Goal: Find specific page/section: Find specific page/section

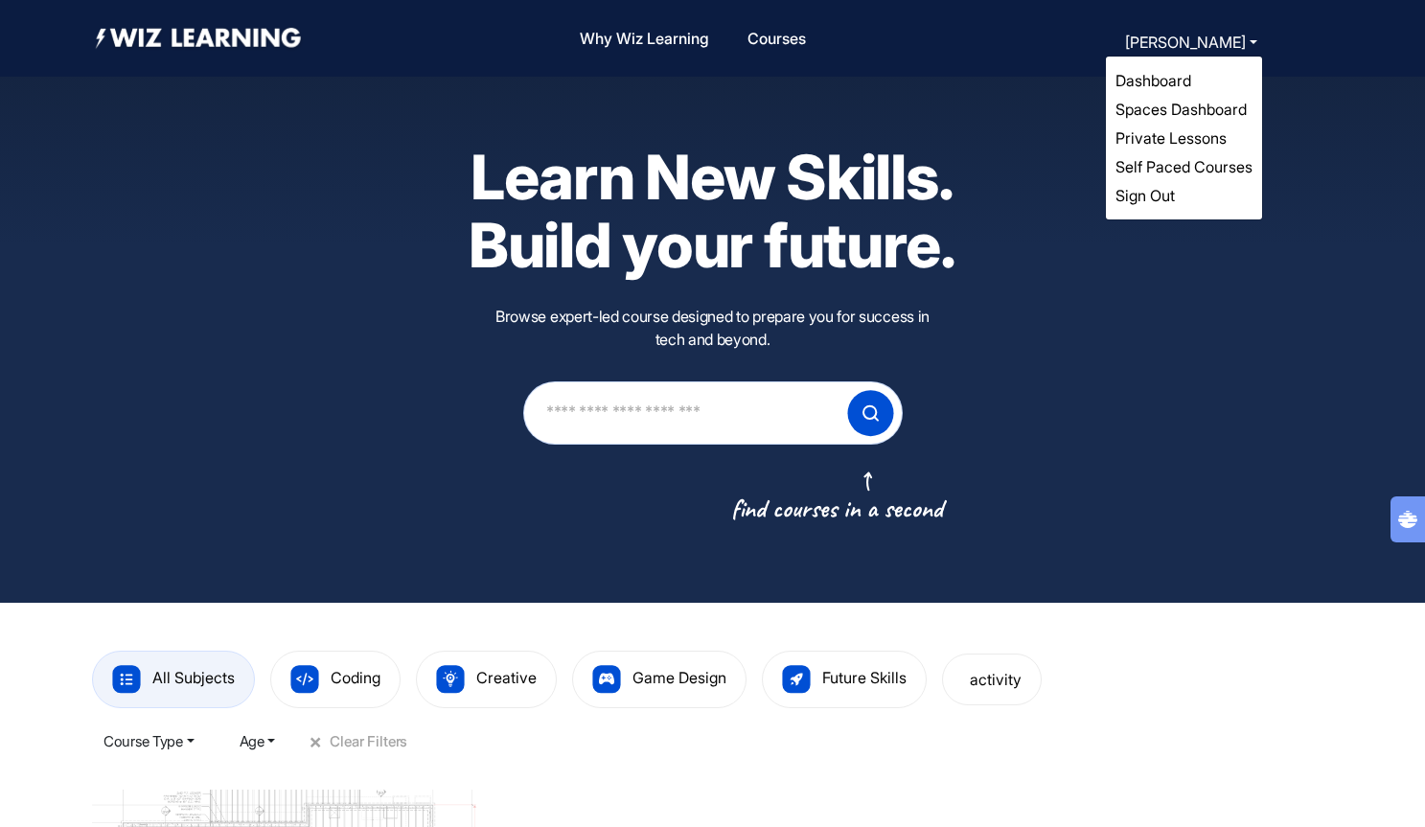
click at [1192, 47] on button "[PERSON_NAME]" at bounding box center [1192, 42] width 144 height 27
click at [1183, 79] on link "Dashboard" at bounding box center [1154, 80] width 76 height 19
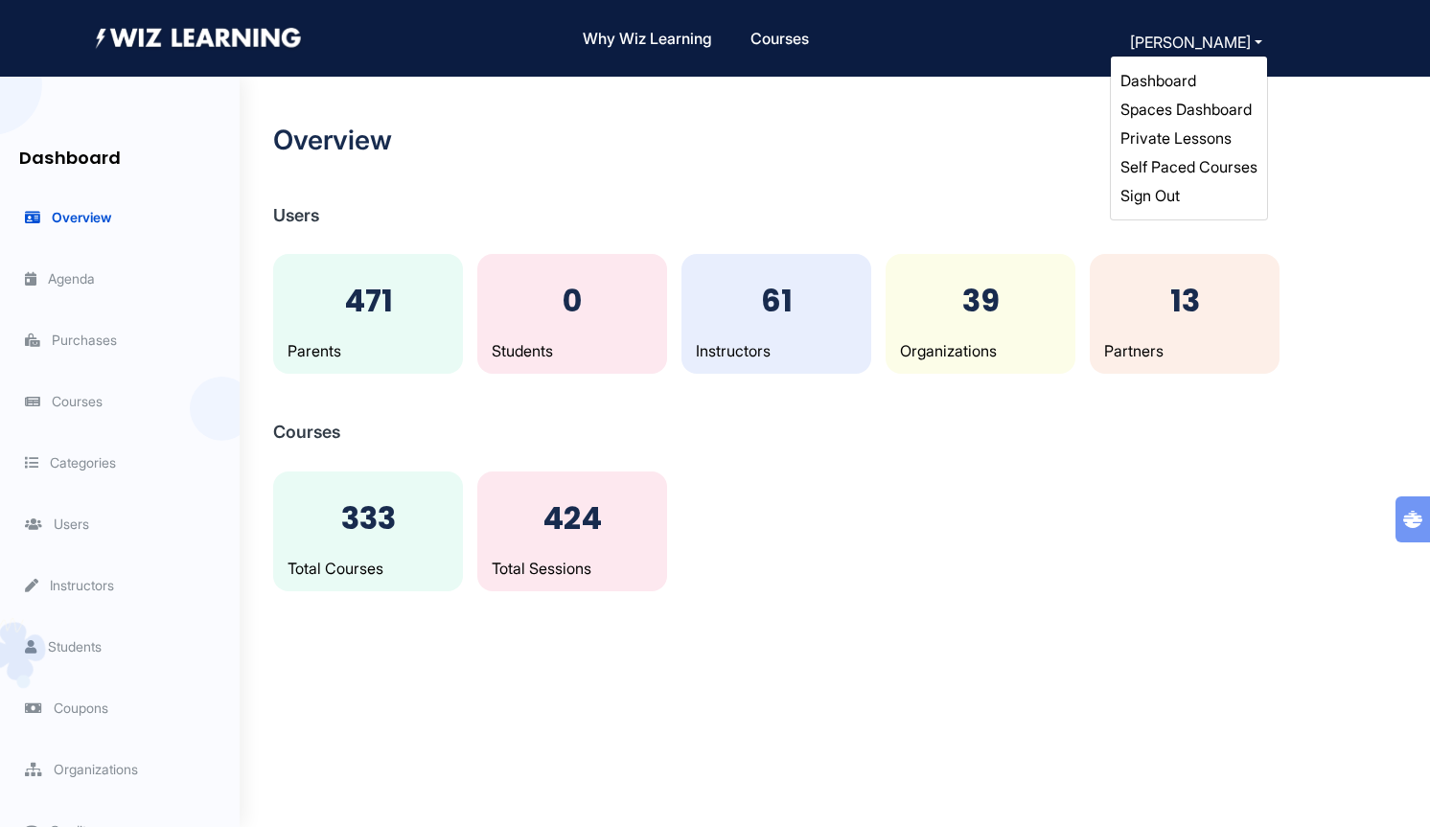
click at [1200, 110] on link "Spaces Dashboard" at bounding box center [1186, 109] width 131 height 19
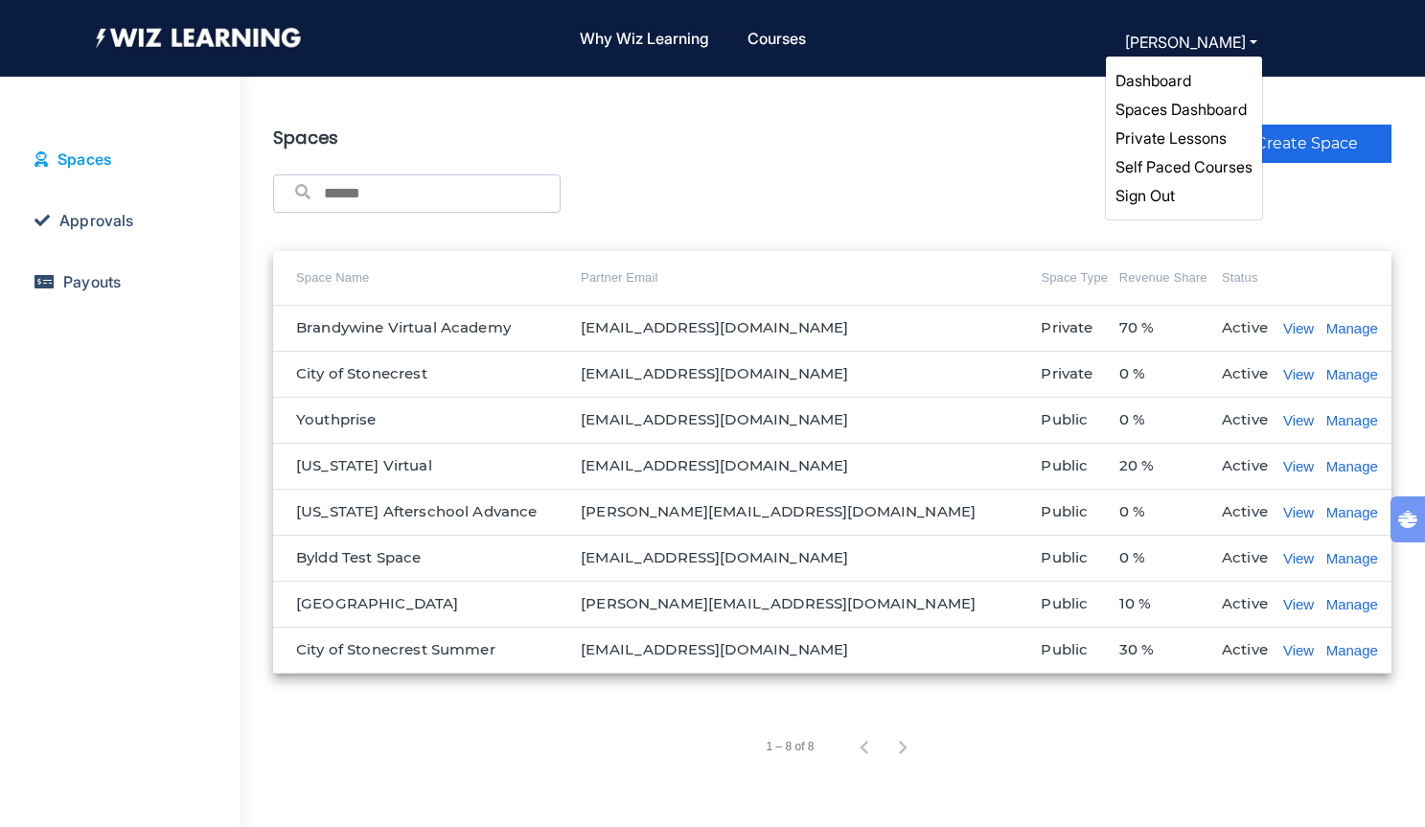
click at [1209, 158] on link "Self Paced Courses" at bounding box center [1184, 166] width 137 height 19
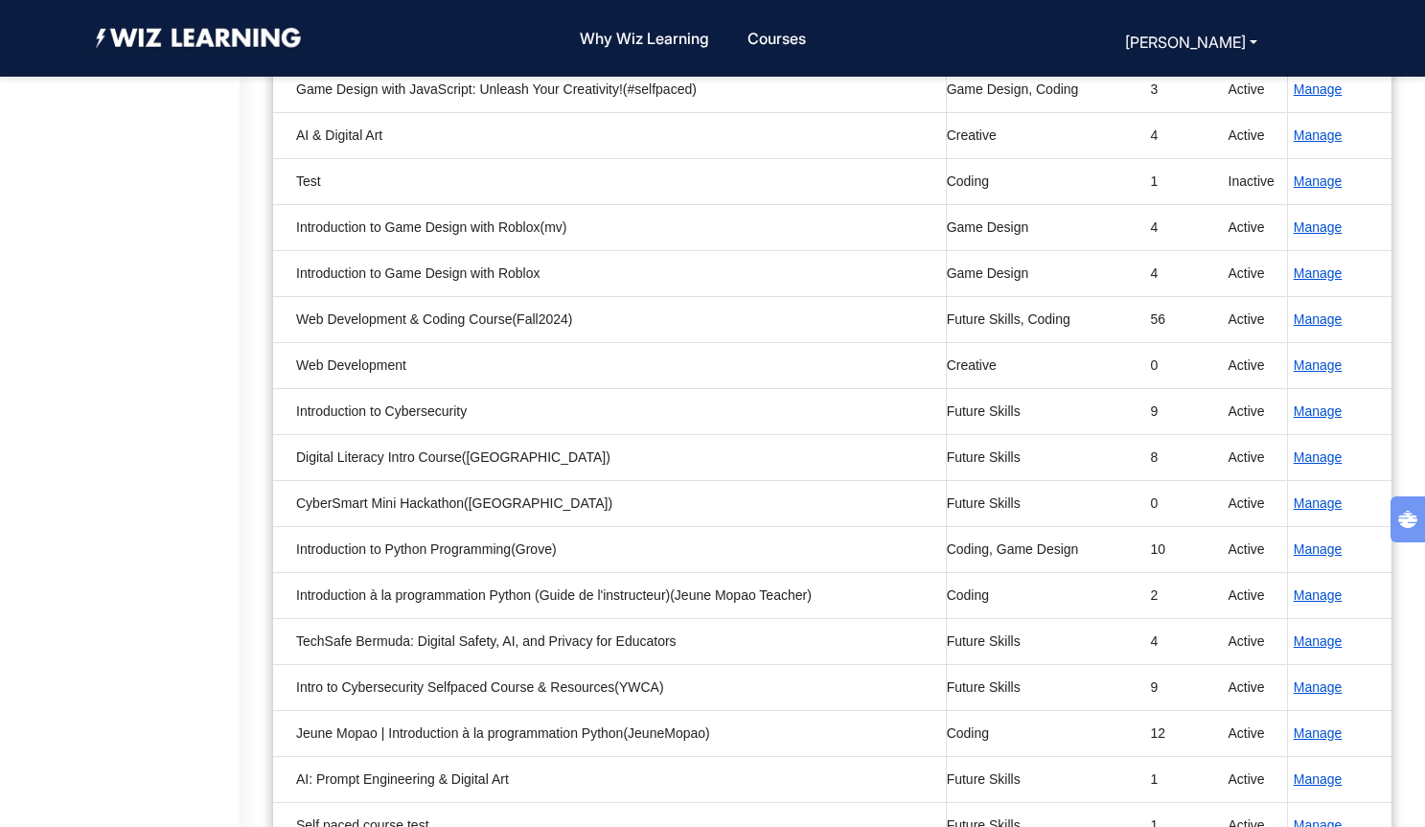
scroll to position [530, 0]
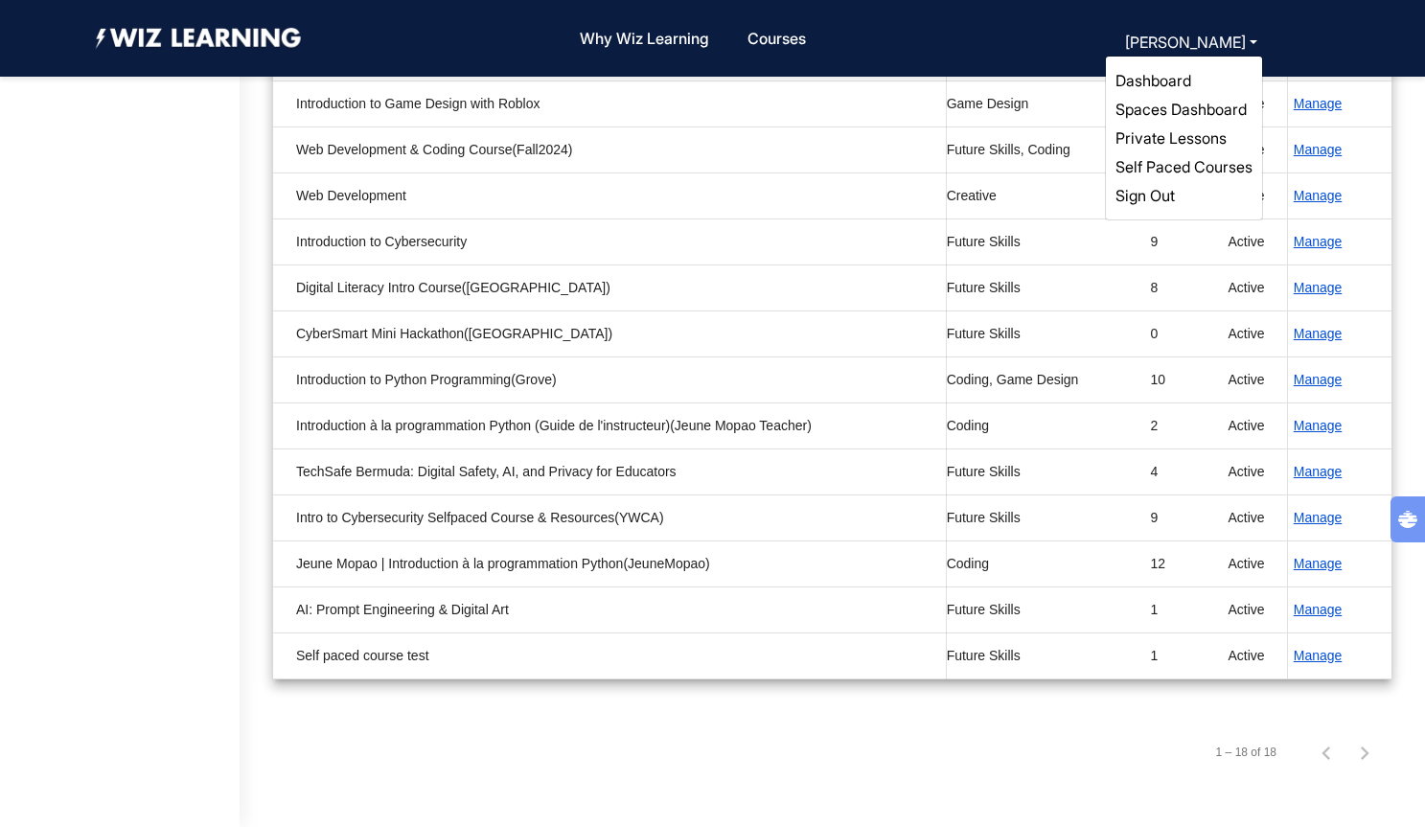
click at [1168, 80] on link "Dashboard" at bounding box center [1154, 80] width 76 height 19
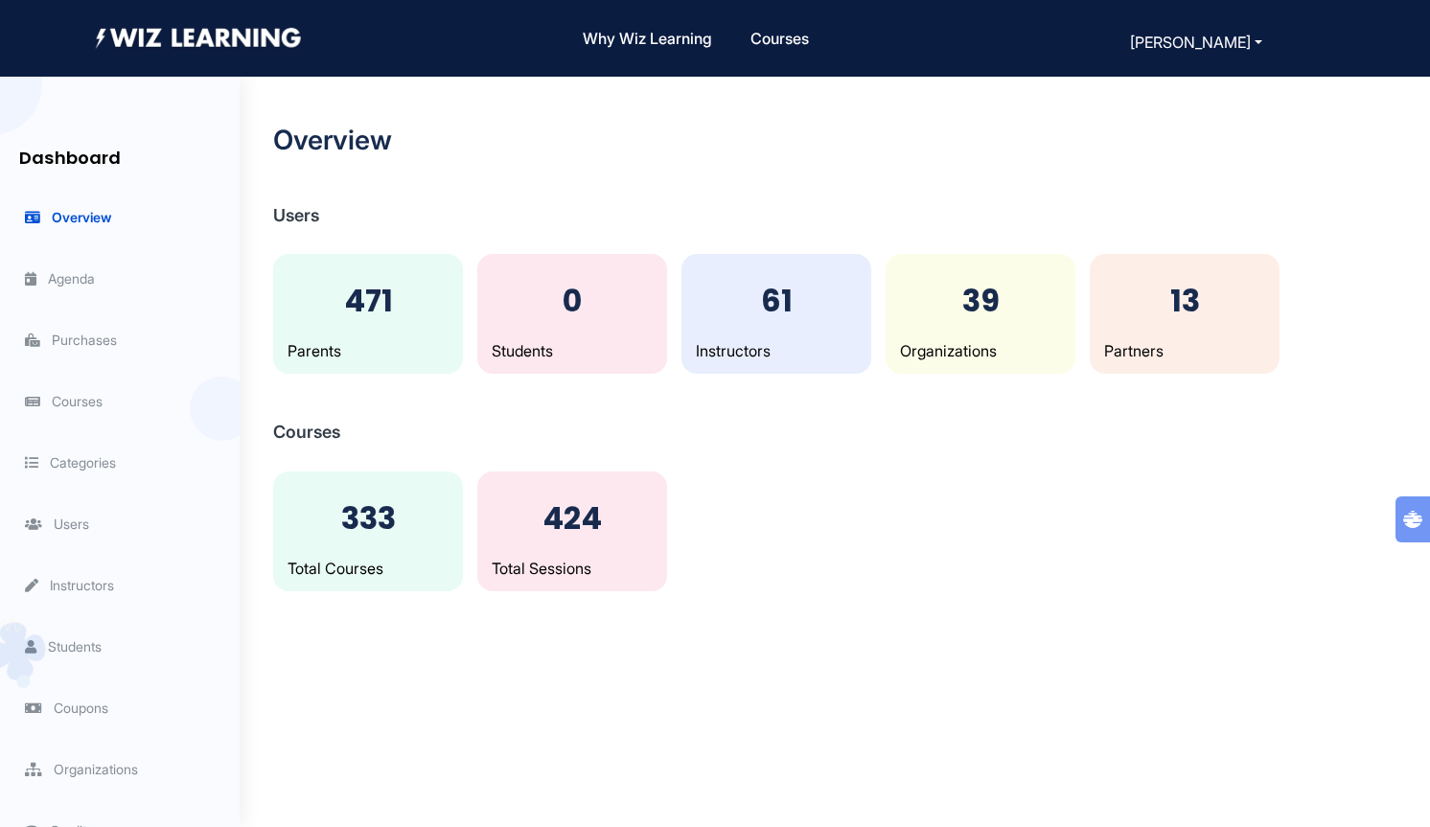
click at [81, 767] on span "Organizations" at bounding box center [81, 769] width 113 height 16
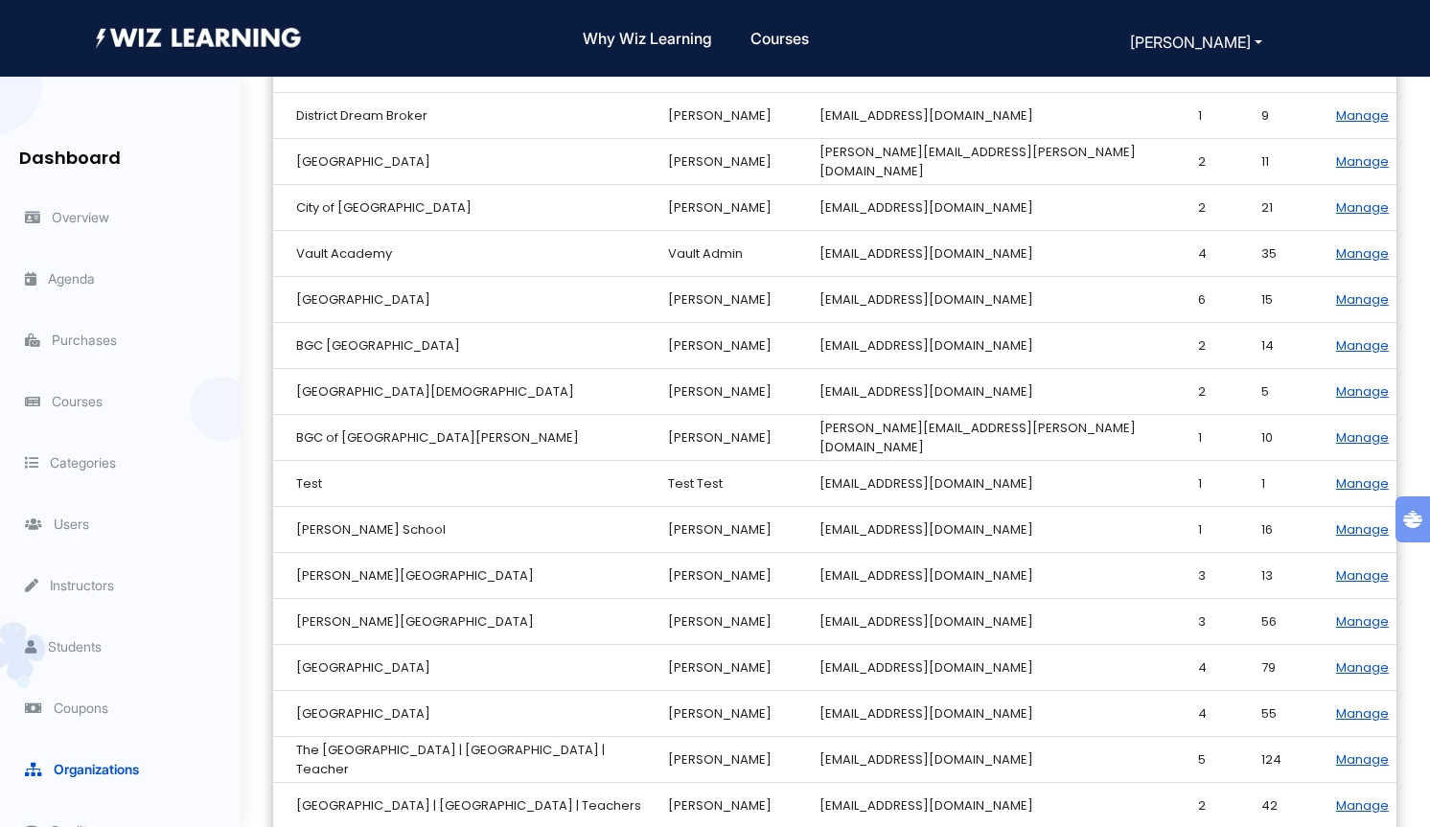
scroll to position [1215, 0]
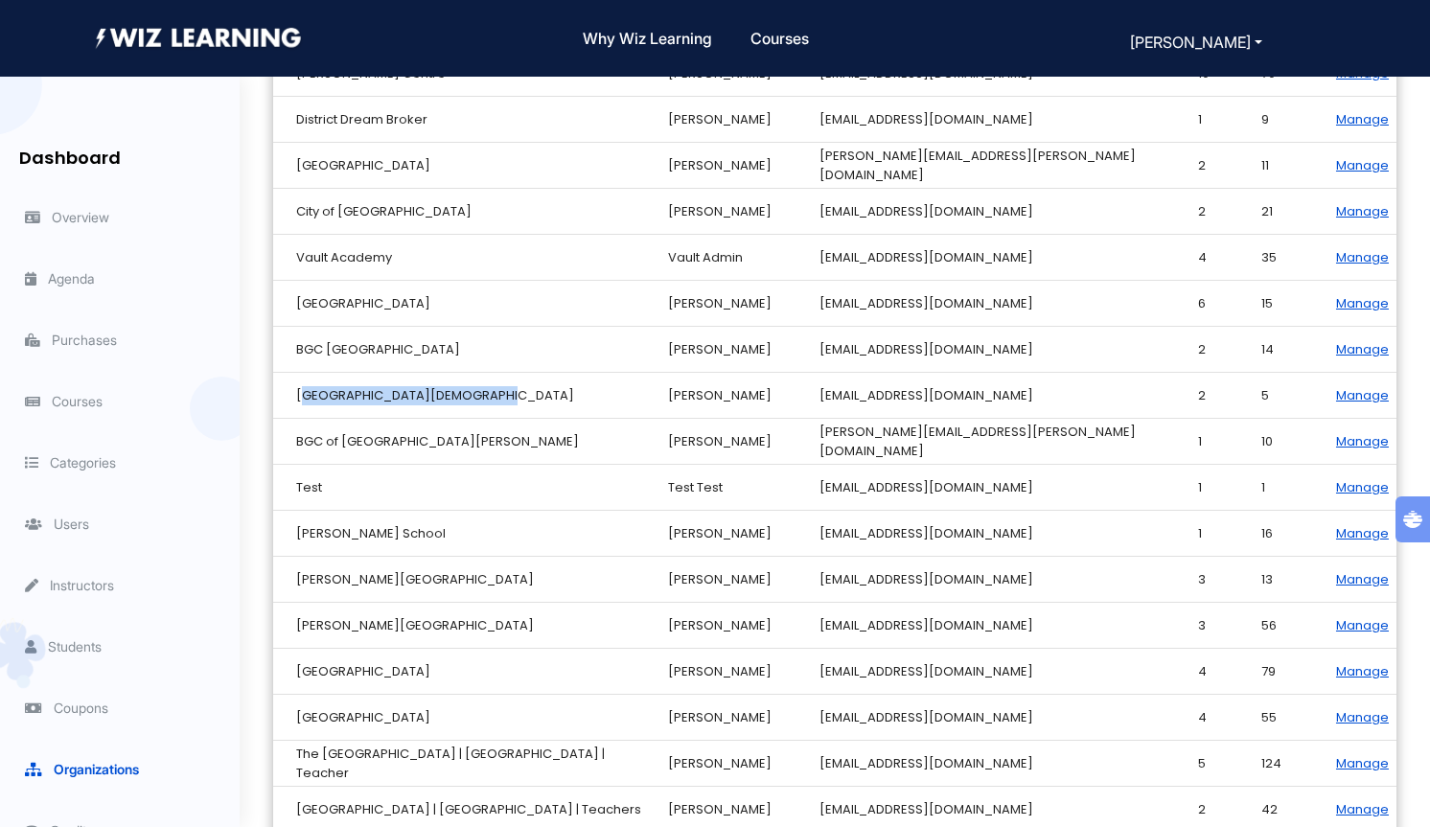
copy td "[GEOGRAPHIC_DATA][DEMOGRAPHIC_DATA]"
drag, startPoint x: 298, startPoint y: 397, endPoint x: 472, endPoint y: 397, distance: 173.5
click at [472, 397] on td "[GEOGRAPHIC_DATA][DEMOGRAPHIC_DATA]" at bounding box center [470, 396] width 395 height 46
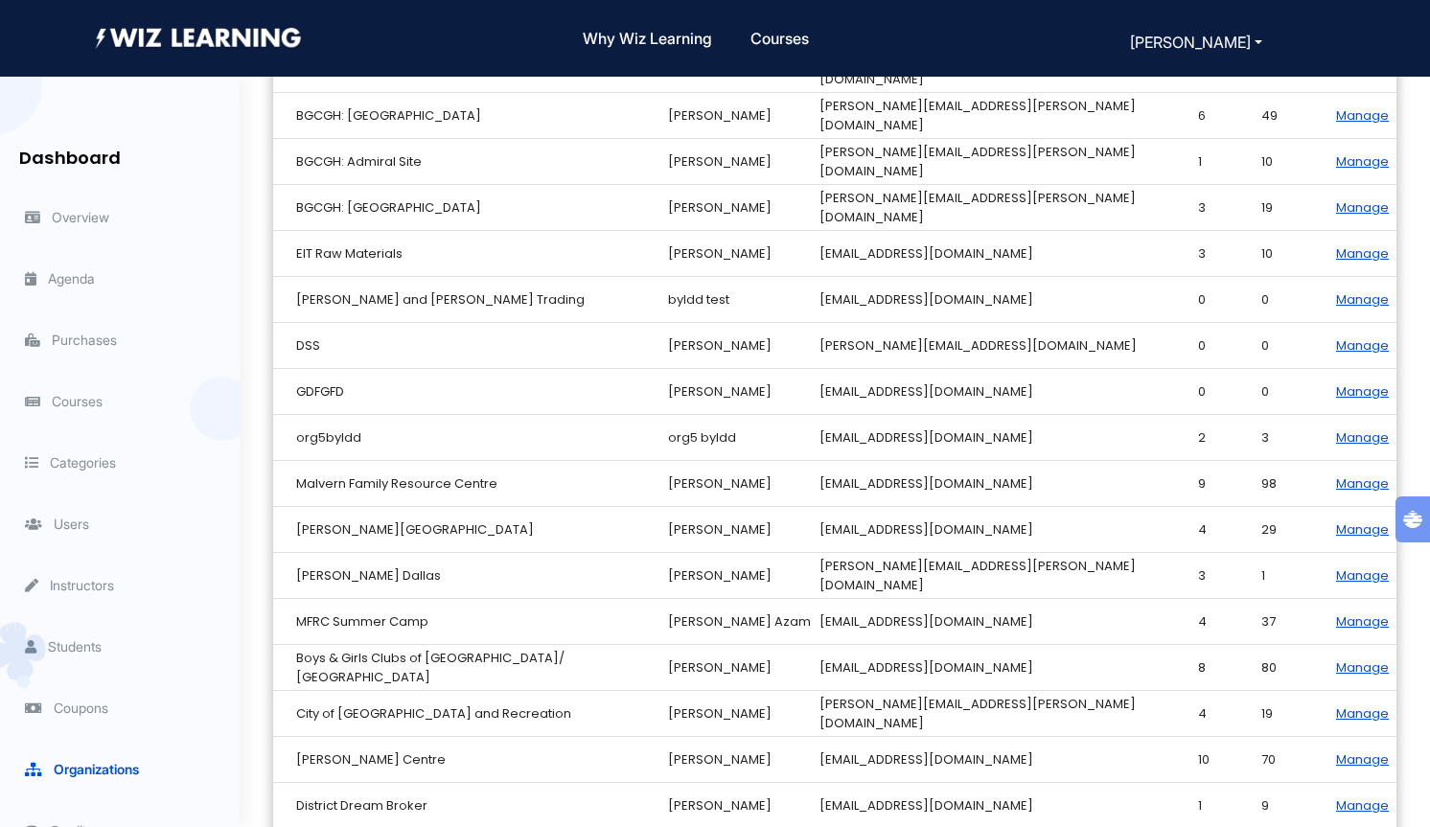
scroll to position [470, 0]
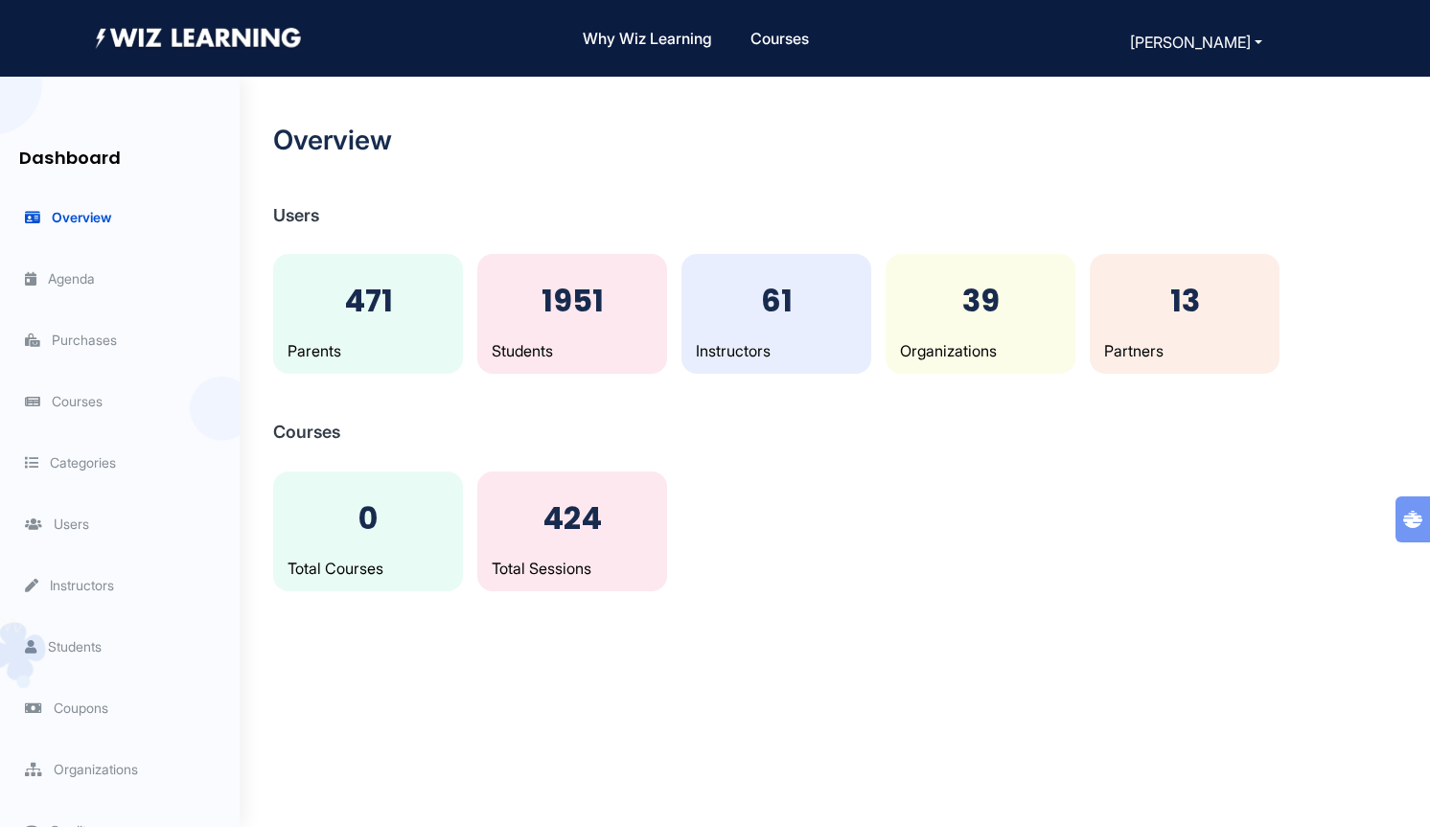
click at [104, 210] on span "Overview" at bounding box center [68, 217] width 86 height 16
click at [111, 762] on span "Organizations" at bounding box center [81, 769] width 113 height 16
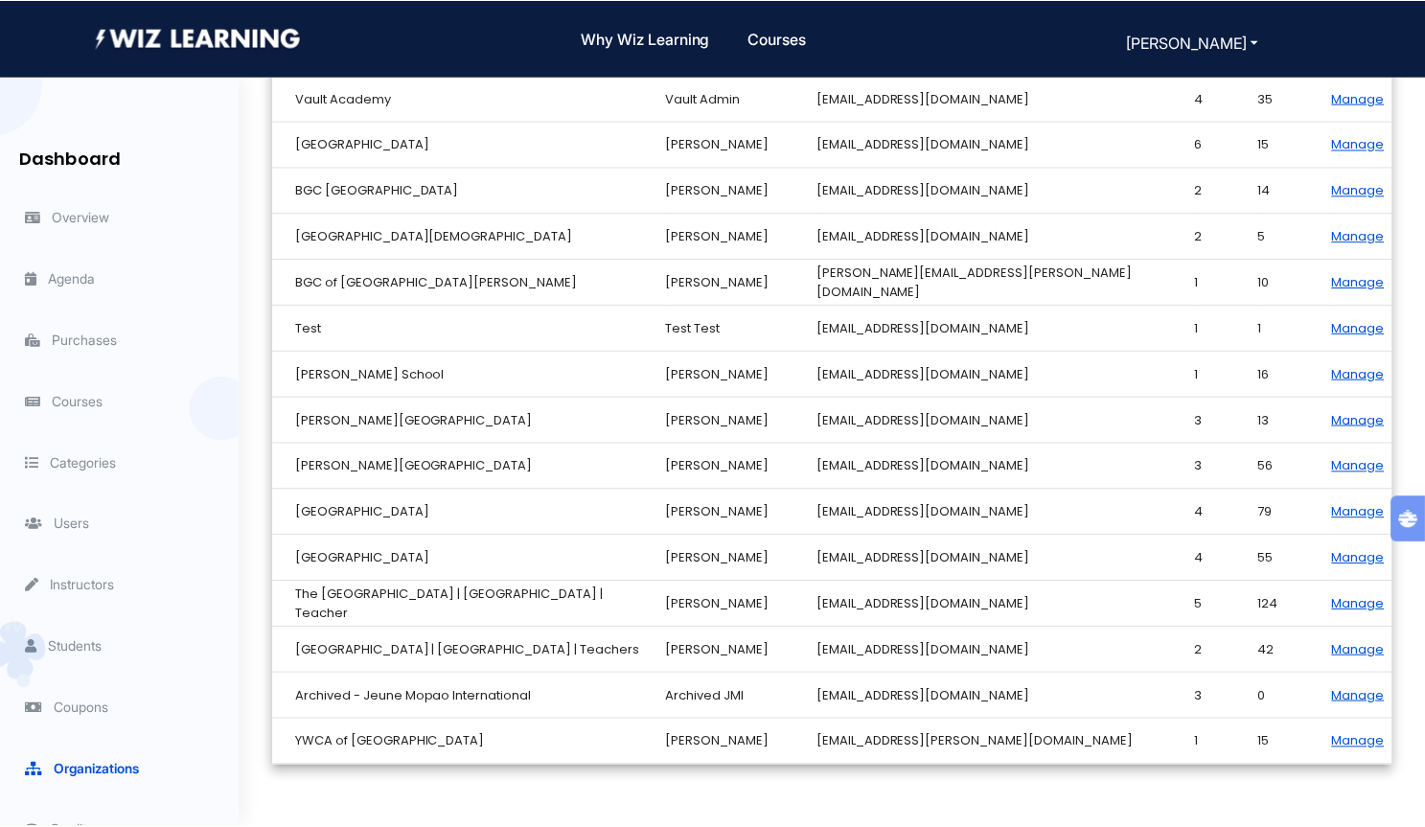
scroll to position [1361, 0]
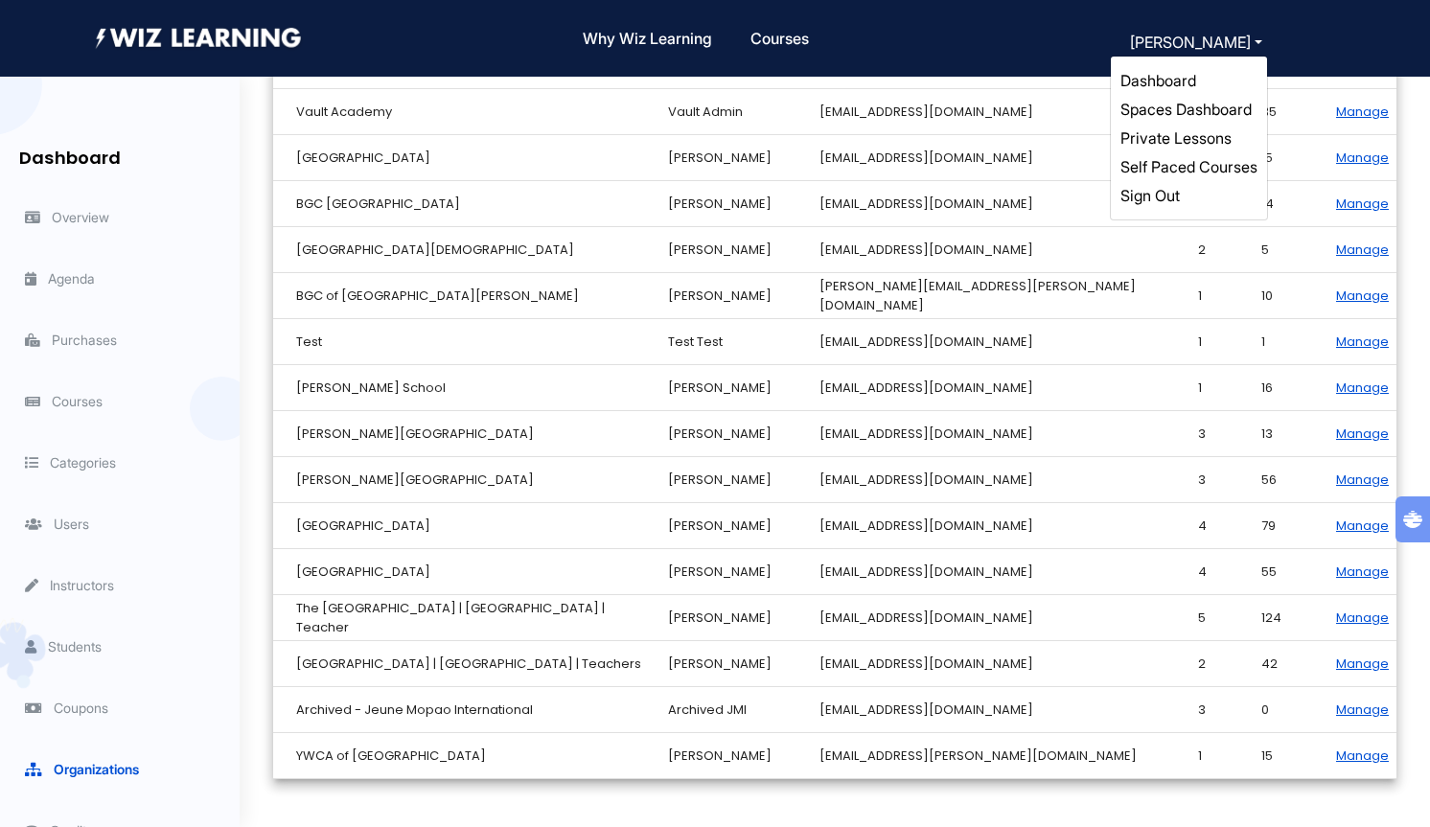
click at [1171, 160] on link "Self Paced Courses" at bounding box center [1189, 166] width 137 height 19
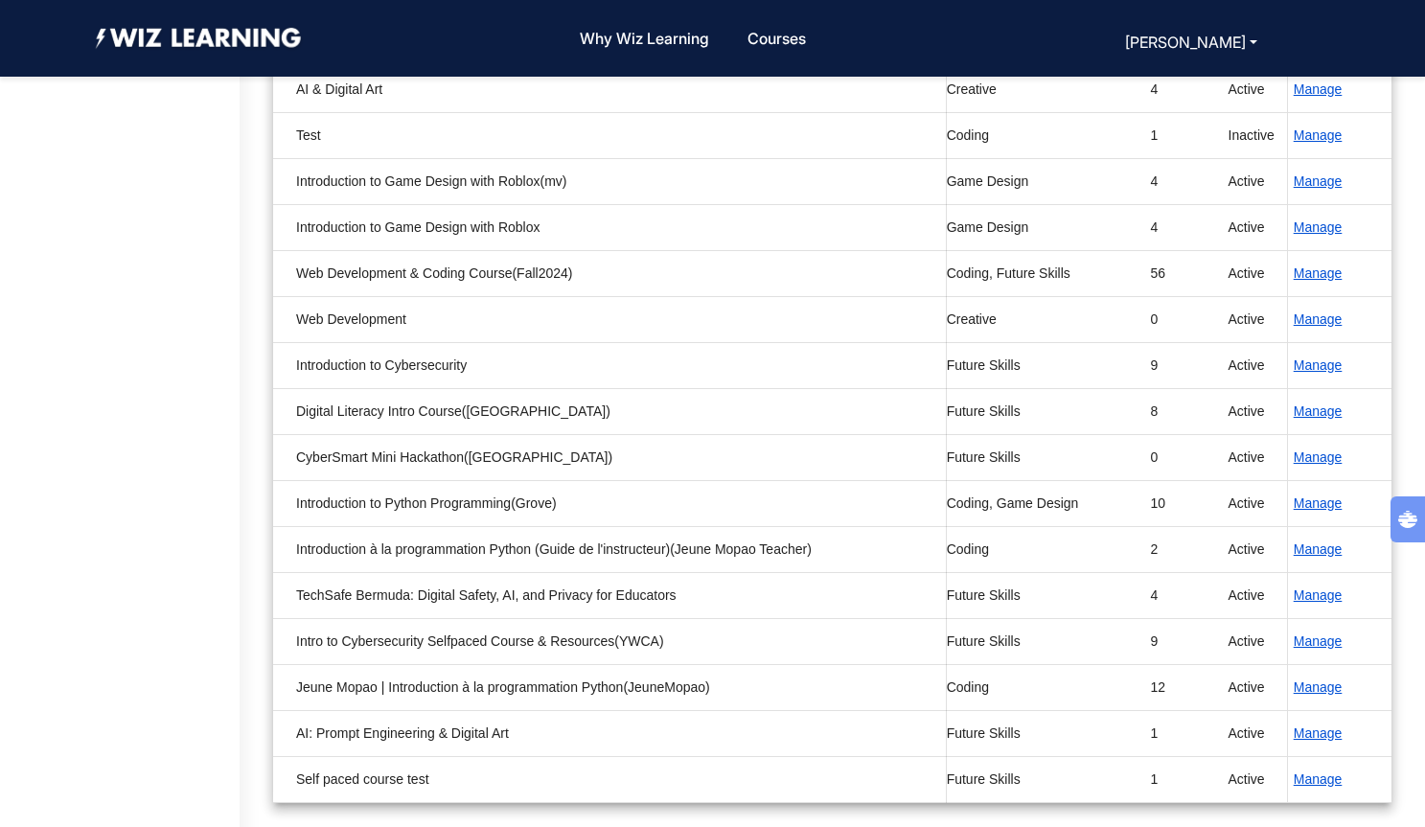
scroll to position [403, 0]
